Goal: Transaction & Acquisition: Purchase product/service

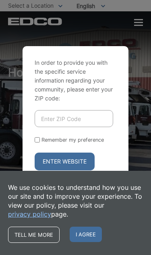
click at [40, 170] on form "Remember my preference Enter Website" at bounding box center [76, 140] width 82 height 60
click at [40, 142] on input "Remember my preference" at bounding box center [37, 139] width 5 height 5
checkbox input "true"
click at [84, 127] on input "Enter ZIP Code" at bounding box center [74, 118] width 79 height 17
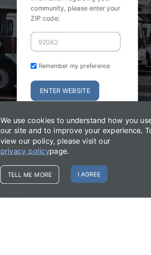
type input "92082"
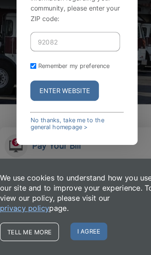
click at [70, 104] on button "Enter Website" at bounding box center [65, 111] width 60 height 18
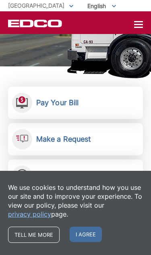
scroll to position [92, 0]
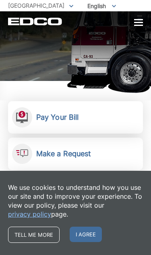
click at [99, 118] on link "Pay Your Bill View, pay, and manage your bill online." at bounding box center [75, 117] width 135 height 32
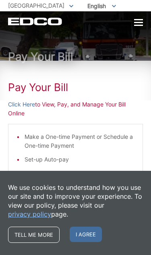
click at [85, 241] on span "I agree" at bounding box center [86, 233] width 32 height 15
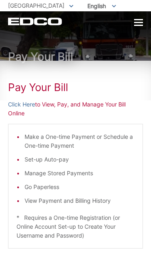
click at [93, 105] on p "Click Here to View, Pay, and Manage Your Bill Online" at bounding box center [75, 109] width 135 height 18
click at [95, 106] on p "Click Here to View, Pay, and Manage Your Bill Online" at bounding box center [75, 109] width 135 height 18
click at [93, 107] on p "Click Here to View, Pay, and Manage Your Bill Online" at bounding box center [75, 109] width 135 height 18
click at [100, 106] on p "Click Here to View, Pay, and Manage Your Bill Online" at bounding box center [75, 109] width 135 height 18
click at [99, 107] on p "Click Here to View, Pay, and Manage Your Bill Online" at bounding box center [75, 109] width 135 height 18
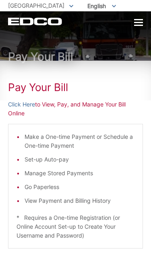
click at [13, 123] on div "Pay Your Bill Click Here to View, Pay, and Manage Your Bill Online Make a One-t…" at bounding box center [75, 224] width 135 height 326
click at [22, 102] on link "Click Here" at bounding box center [21, 104] width 27 height 9
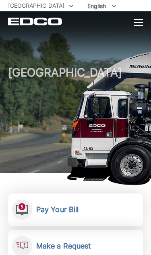
click at [137, 23] on div at bounding box center [139, 22] width 9 height 1
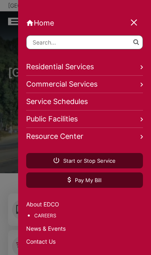
click at [102, 183] on link "Pay My Bill" at bounding box center [84, 179] width 117 height 15
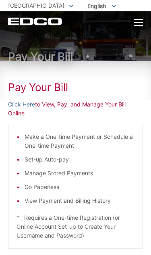
click at [137, 21] on div at bounding box center [139, 22] width 9 height 7
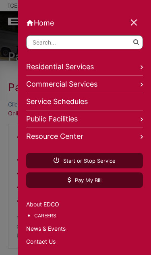
click at [109, 181] on link "Pay My Bill" at bounding box center [84, 179] width 117 height 15
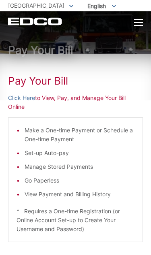
scroll to position [7, 0]
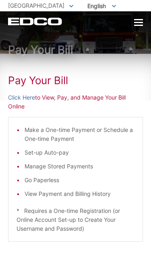
click at [117, 98] on p "Click Here to View, Pay, and Manage Your Bill Online" at bounding box center [75, 102] width 135 height 18
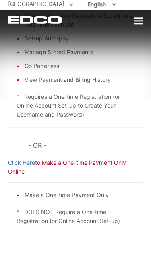
scroll to position [119, 0]
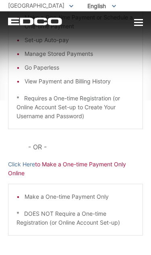
click at [105, 166] on p "Click Here to Make a One-time Payment Only Online" at bounding box center [75, 169] width 135 height 18
click at [106, 170] on p "Click Here to Make a One-time Payment Only Online" at bounding box center [75, 169] width 135 height 18
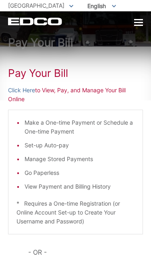
scroll to position [0, 0]
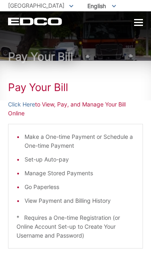
click at [22, 103] on link "Click Here" at bounding box center [21, 104] width 27 height 9
